Goal: Task Accomplishment & Management: Manage account settings

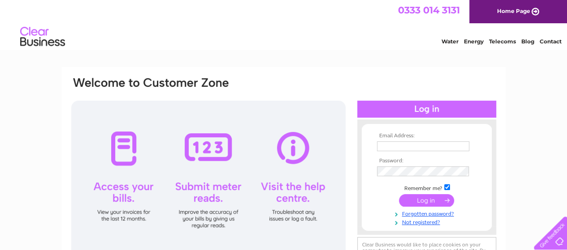
type input "[EMAIL_ADDRESS][DOMAIN_NAME]"
click at [419, 198] on input "submit" at bounding box center [426, 200] width 55 height 13
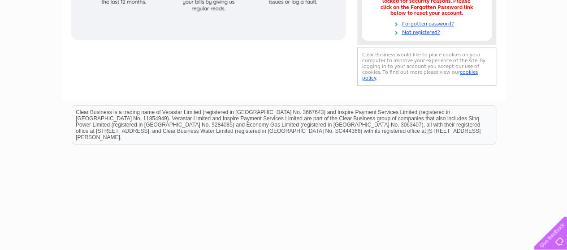
scroll to position [224, 0]
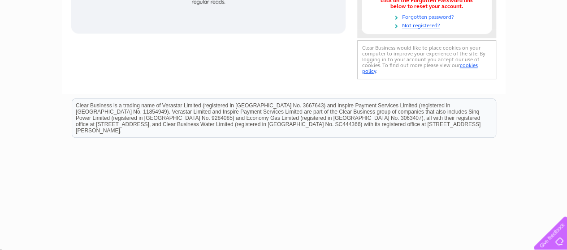
click at [432, 18] on link "Forgotten password?" at bounding box center [428, 16] width 102 height 9
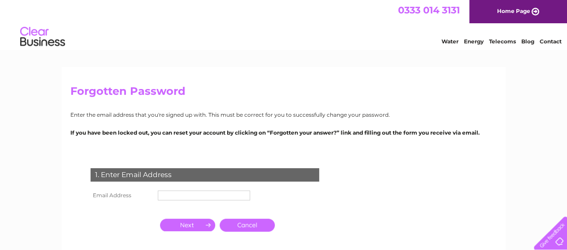
click at [178, 196] on input "text" at bounding box center [204, 196] width 92 height 10
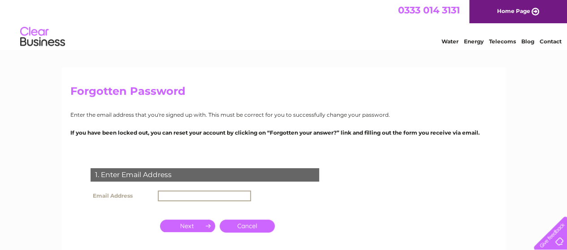
click at [178, 196] on input "text" at bounding box center [204, 196] width 93 height 11
type input "[EMAIL_ADDRESS][DOMAIN_NAME]"
click at [209, 224] on input "button" at bounding box center [187, 226] width 55 height 13
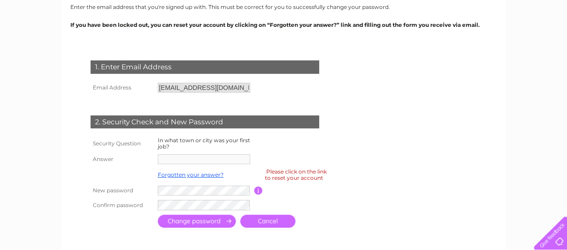
scroll to position [122, 0]
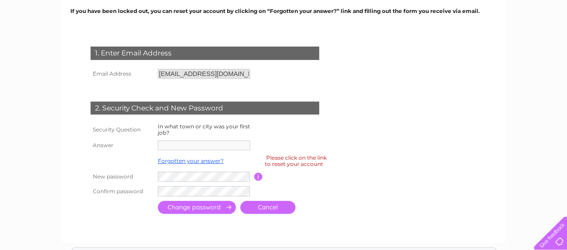
click at [172, 139] on td at bounding box center [204, 145] width 99 height 14
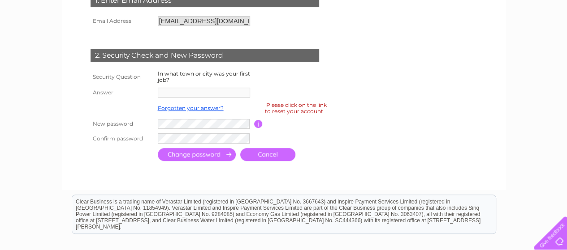
scroll to position [174, 0]
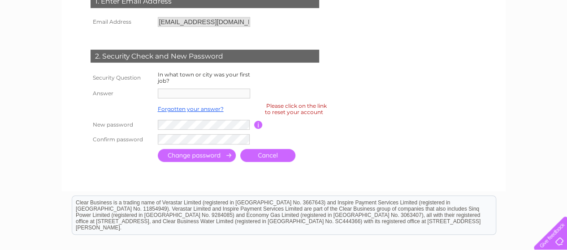
click at [282, 108] on div "Please click on the link to reset your account" at bounding box center [296, 109] width 62 height 16
click at [238, 25] on input "[EMAIL_ADDRESS][DOMAIN_NAME]" at bounding box center [204, 22] width 92 height 10
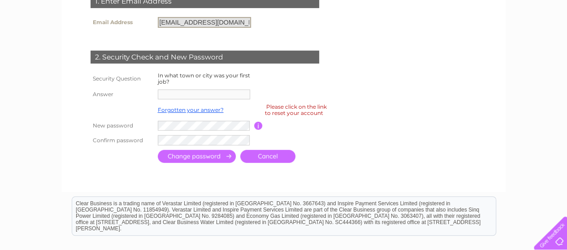
click at [238, 25] on input "[EMAIL_ADDRESS][DOMAIN_NAME]" at bounding box center [204, 22] width 93 height 11
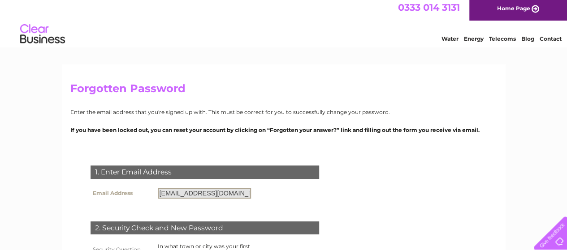
scroll to position [0, 0]
